Goal: Information Seeking & Learning: Find contact information

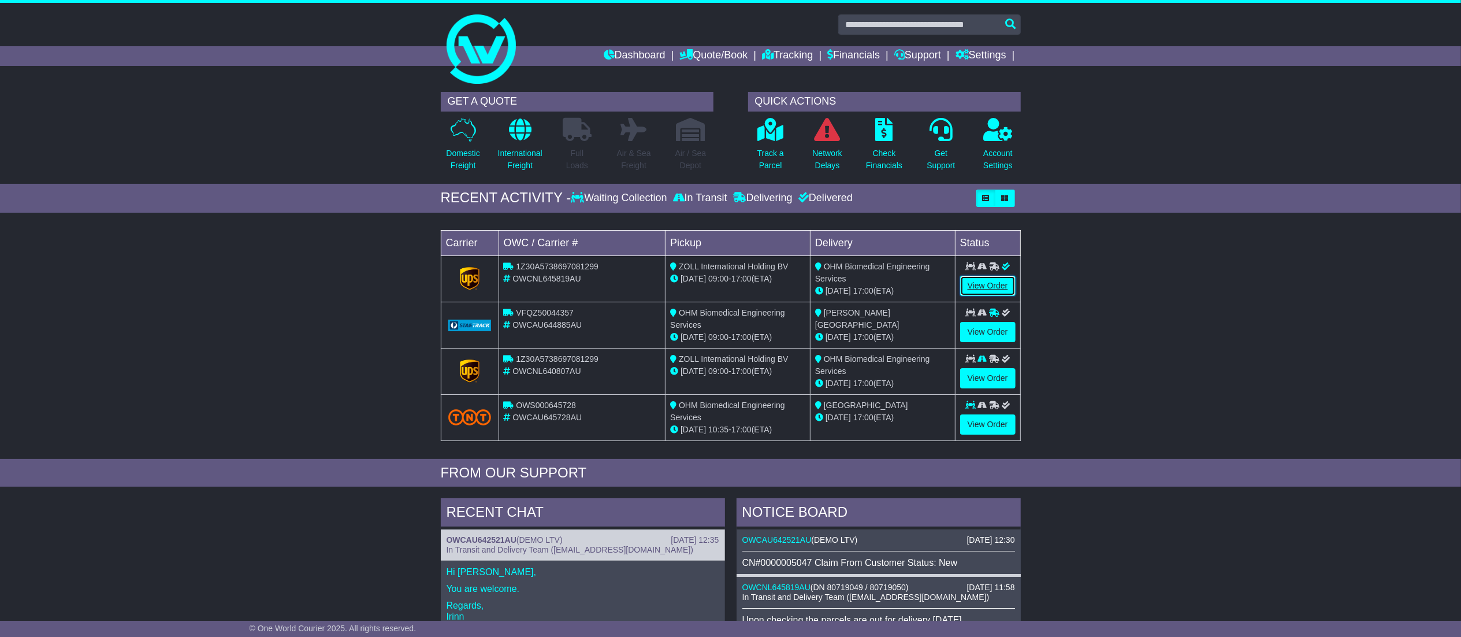
click at [973, 289] on link "View Order" at bounding box center [987, 286] width 55 height 20
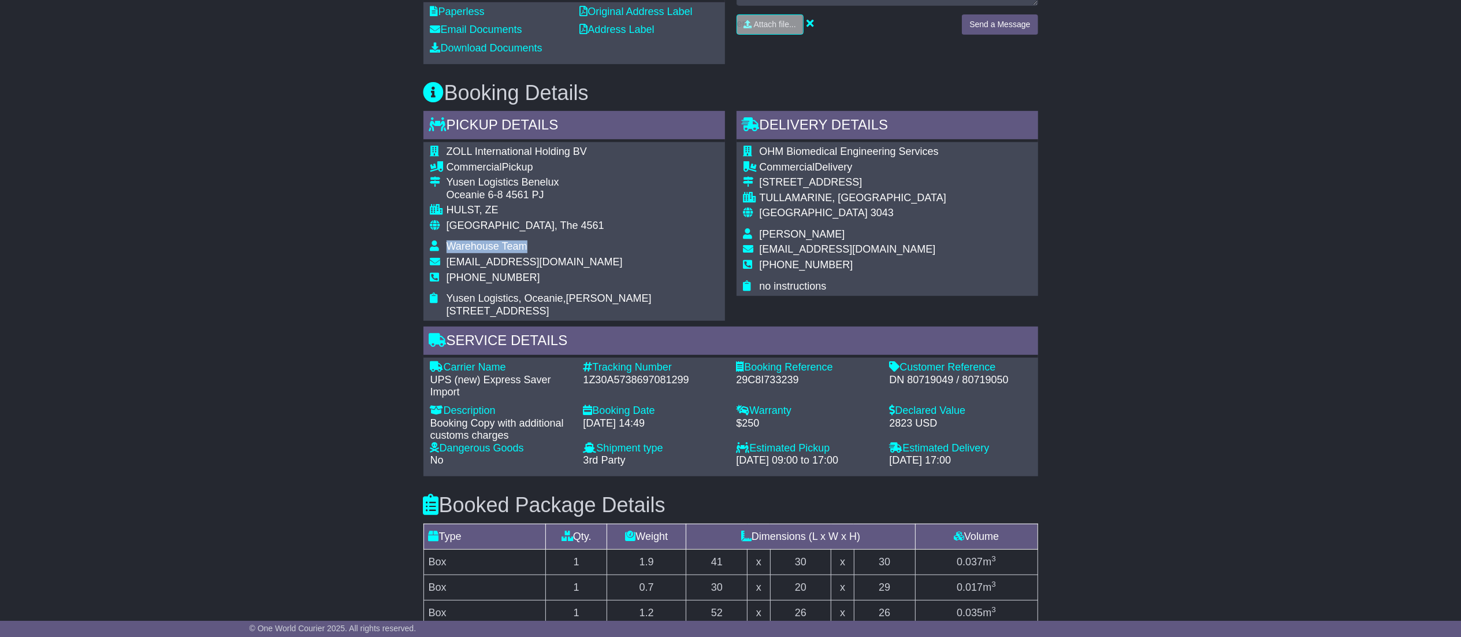
drag, startPoint x: 449, startPoint y: 241, endPoint x: 525, endPoint y: 242, distance: 75.7
click at [525, 242] on span "Warehouse Team" at bounding box center [487, 246] width 81 height 12
copy span "Warehouse Team"
drag, startPoint x: 447, startPoint y: 147, endPoint x: 588, endPoint y: 145, distance: 141.0
click at [590, 146] on td "ZOLL International Holding BV" at bounding box center [582, 154] width 271 height 16
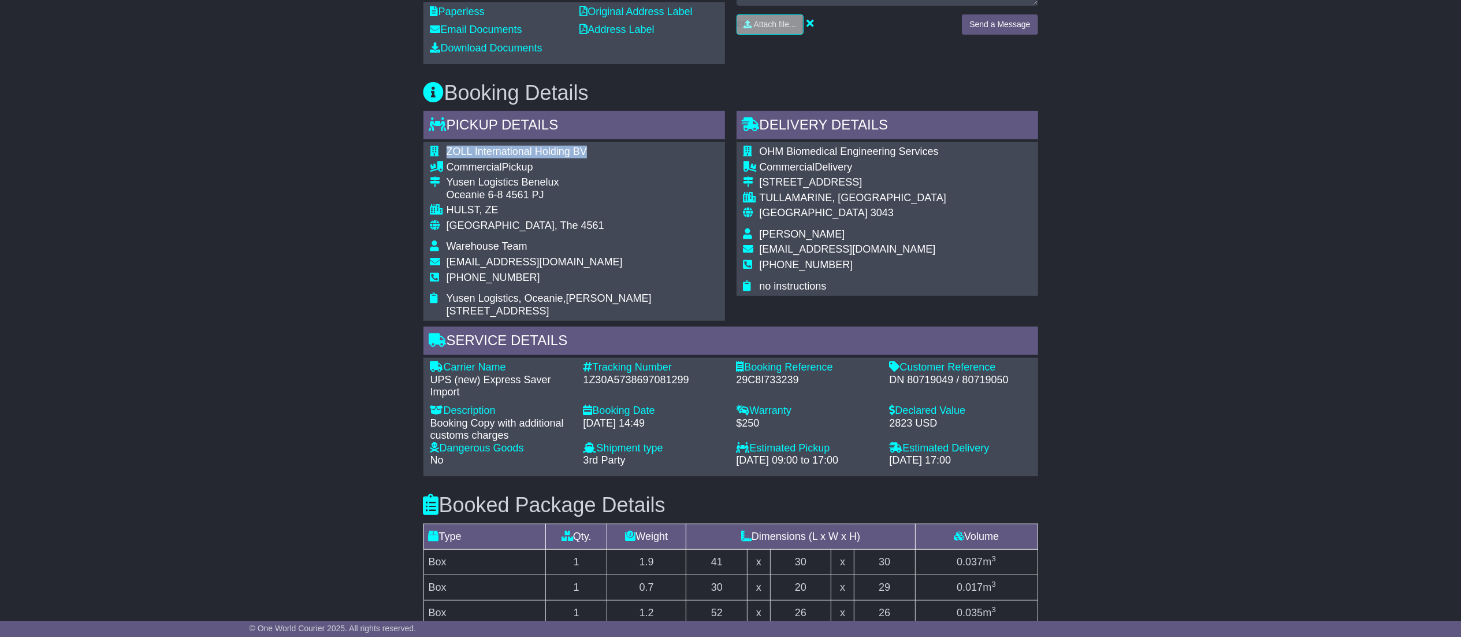
click at [588, 146] on td "ZOLL International Holding BV" at bounding box center [582, 154] width 271 height 16
drag, startPoint x: 455, startPoint y: 152, endPoint x: 608, endPoint y: 146, distance: 153.2
click at [608, 146] on td "ZOLL International Holding BV" at bounding box center [582, 154] width 271 height 16
drag, startPoint x: 453, startPoint y: 272, endPoint x: 523, endPoint y: 273, distance: 69.9
click at [523, 273] on tr "[PHONE_NUMBER]" at bounding box center [574, 281] width 288 height 21
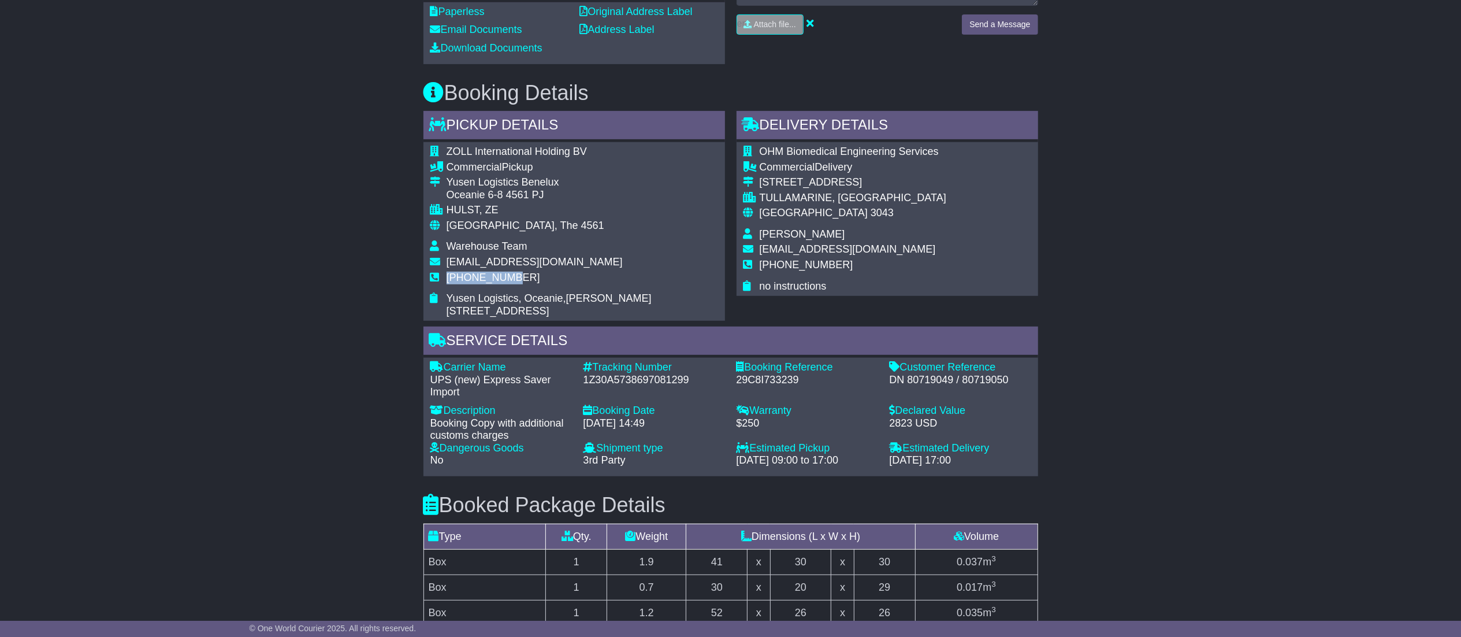
drag, startPoint x: 444, startPoint y: 261, endPoint x: 664, endPoint y: 256, distance: 219.6
click at [664, 256] on tr "[EMAIL_ADDRESS][DOMAIN_NAME]" at bounding box center [574, 264] width 288 height 16
copy tr "[EMAIL_ADDRESS][DOMAIN_NAME]"
drag, startPoint x: 447, startPoint y: 182, endPoint x: 567, endPoint y: 180, distance: 120.2
click at [567, 180] on div "Yusen Logistics Benelux" at bounding box center [582, 182] width 271 height 13
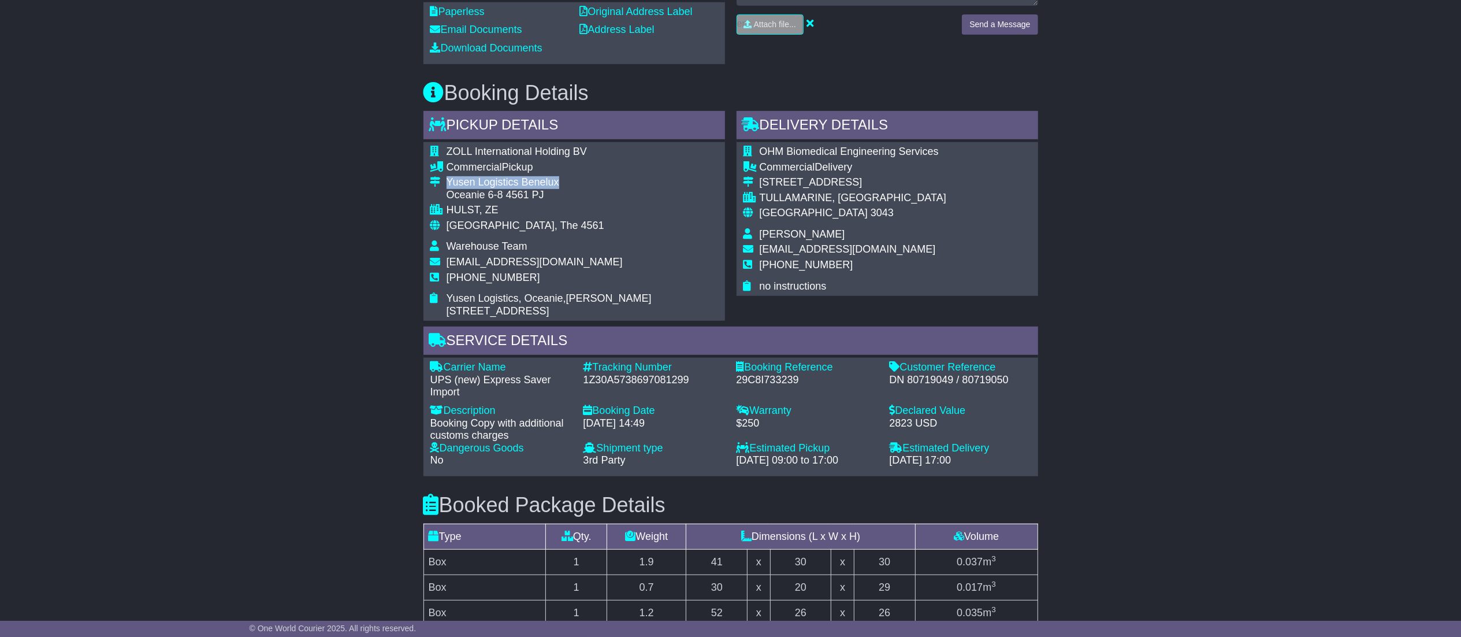
copy div "Yusen Logistics Benelux"
drag, startPoint x: 449, startPoint y: 198, endPoint x: 542, endPoint y: 200, distance: 93.0
click at [542, 200] on div "Oceanie 6-8 4561 PJ" at bounding box center [582, 195] width 271 height 13
copy div "Oceanie 6-8 4561 PJ"
drag, startPoint x: 778, startPoint y: 265, endPoint x: 842, endPoint y: 274, distance: 65.4
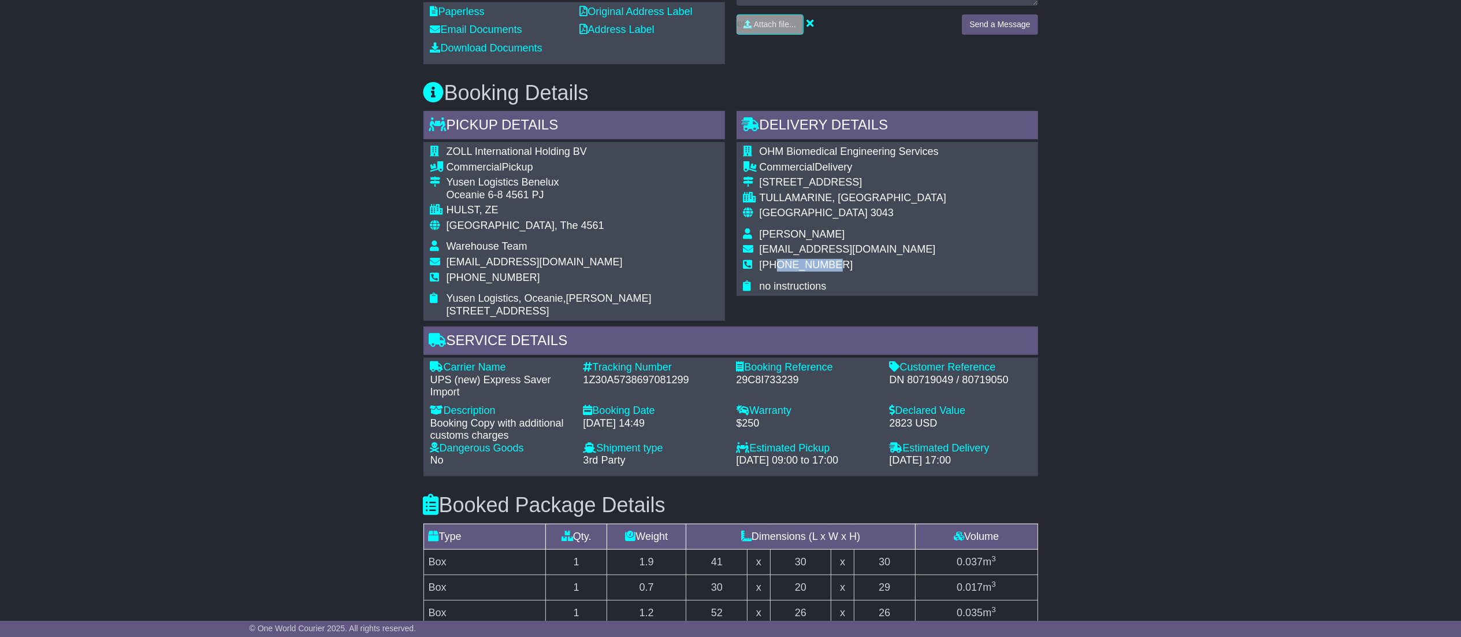
click at [842, 274] on td "[PHONE_NUMBER]" at bounding box center [853, 269] width 187 height 21
copy span "391157464"
drag, startPoint x: 817, startPoint y: 251, endPoint x: 905, endPoint y: 256, distance: 87.9
click at [906, 256] on td "[EMAIL_ADDRESS][DOMAIN_NAME]" at bounding box center [853, 251] width 187 height 16
copy span "[EMAIL_ADDRESS][DOMAIN_NAME]"
